Goal: Navigation & Orientation: Find specific page/section

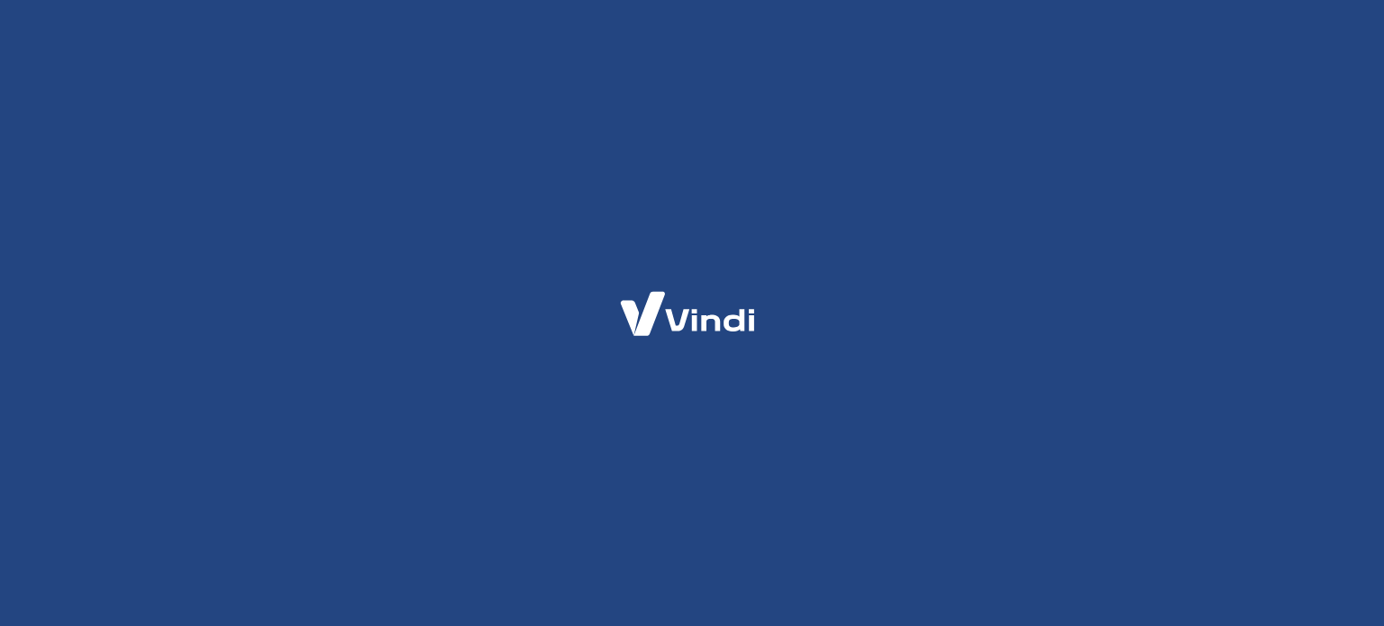
drag, startPoint x: 0, startPoint y: 0, endPoint x: 640, endPoint y: 171, distance: 662.4
click at [640, 171] on div at bounding box center [692, 313] width 1384 height 626
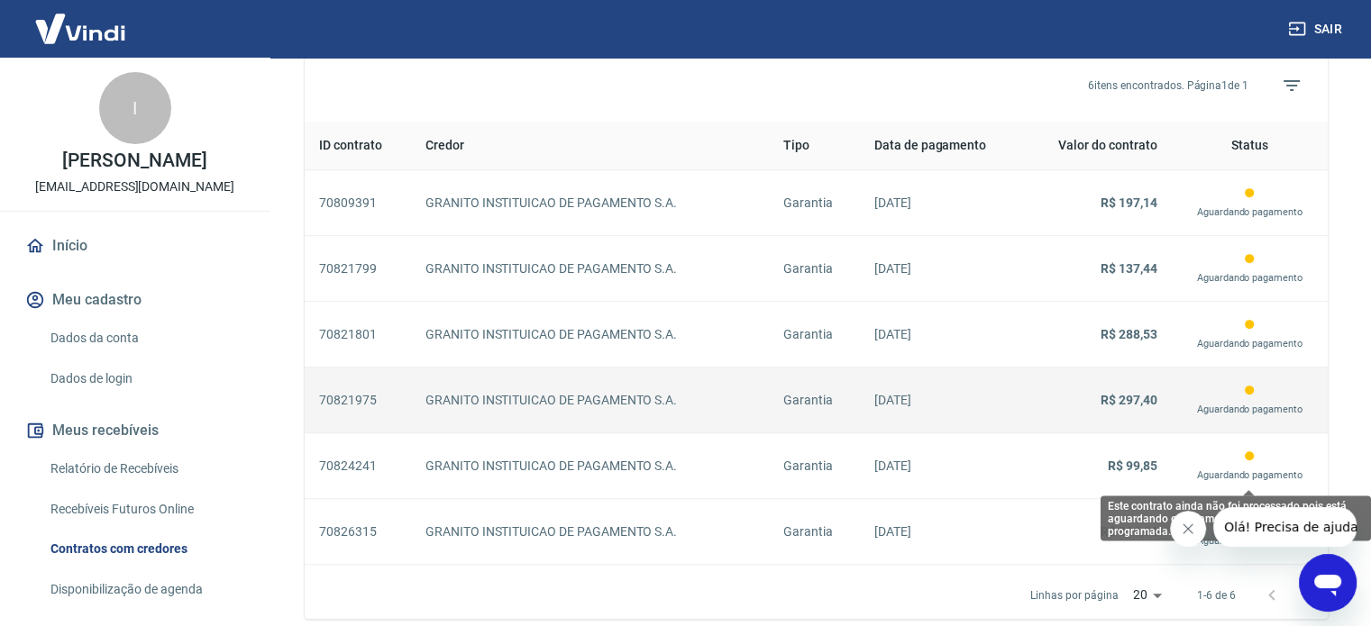
scroll to position [766, 0]
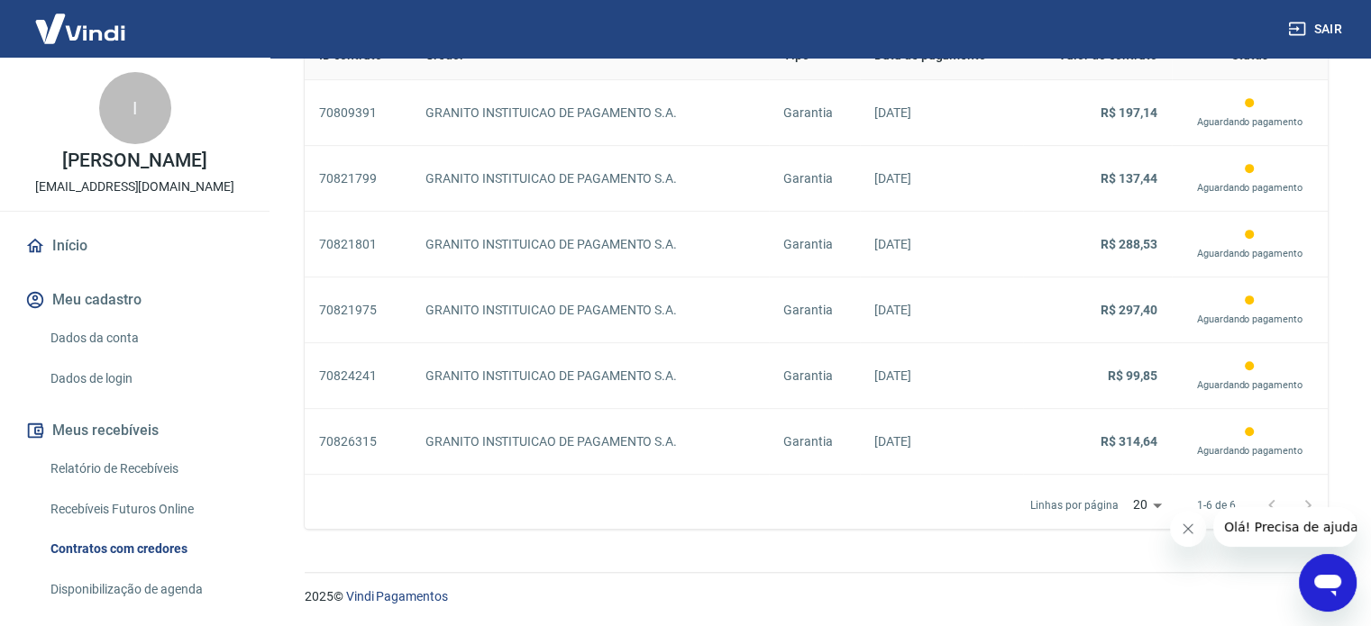
click at [1309, 504] on div at bounding box center [1290, 506] width 72 height 36
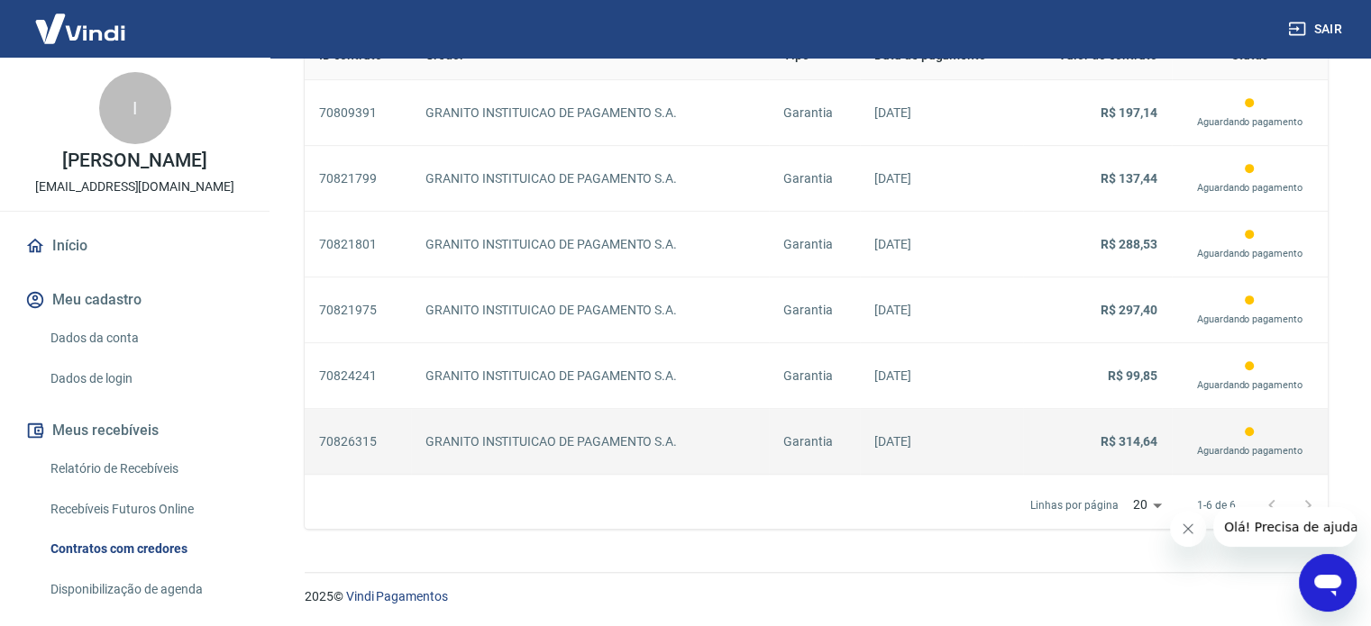
scroll to position [406, 0]
